Goal: Navigation & Orientation: Find specific page/section

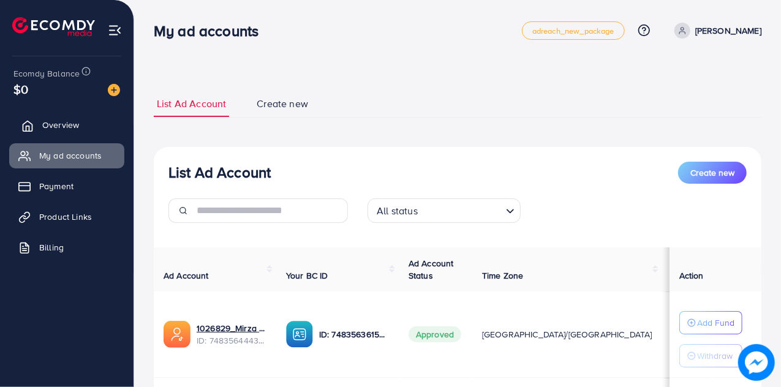
click at [78, 129] on link "Overview" at bounding box center [66, 125] width 115 height 24
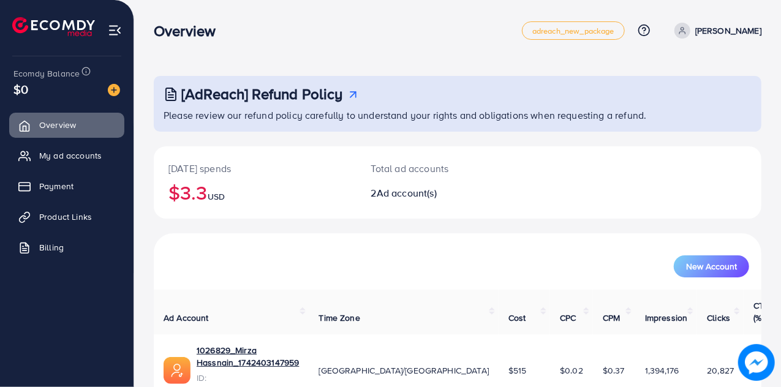
scroll to position [82, 0]
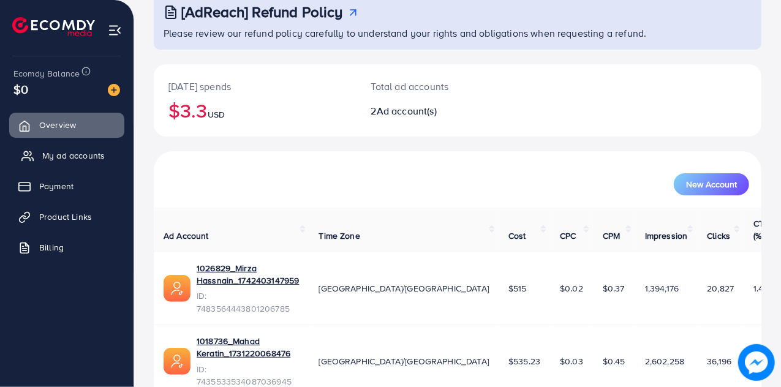
click at [75, 159] on span "My ad accounts" at bounding box center [73, 155] width 62 height 12
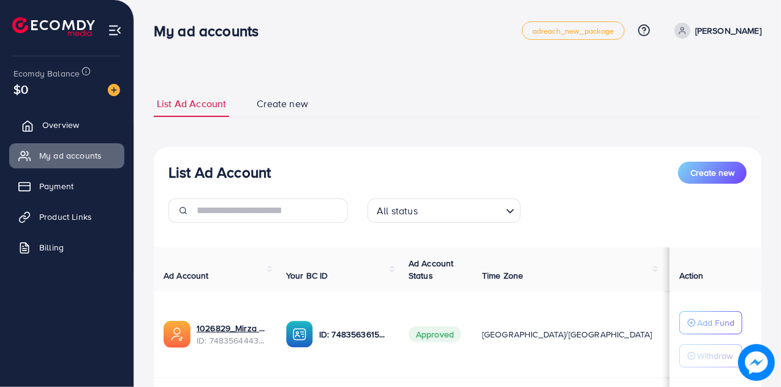
click at [74, 121] on span "Overview" at bounding box center [60, 125] width 37 height 12
